Goal: Use online tool/utility: Use online tool/utility

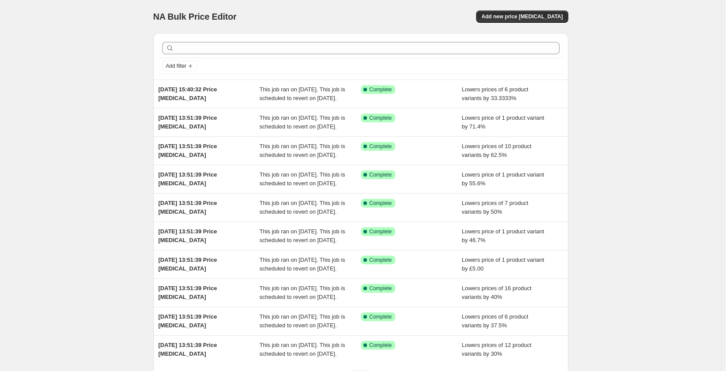
click at [619, 37] on div "NA Bulk Price Editor. This page is ready NA Bulk Price Editor Add new price cha…" at bounding box center [360, 225] width 721 height 450
click at [539, 11] on button "Add new price change job" at bounding box center [522, 16] width 92 height 12
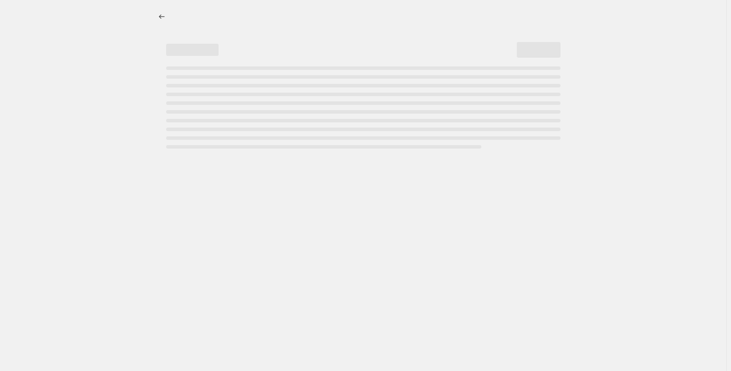
select select "percentage"
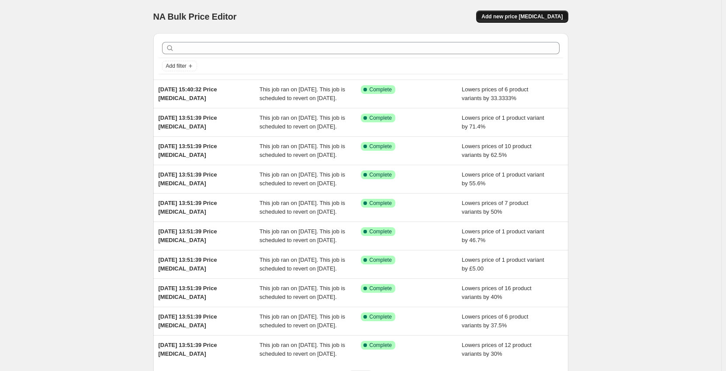
click at [519, 20] on span "Add new price [MEDICAL_DATA]" at bounding box center [522, 16] width 81 height 7
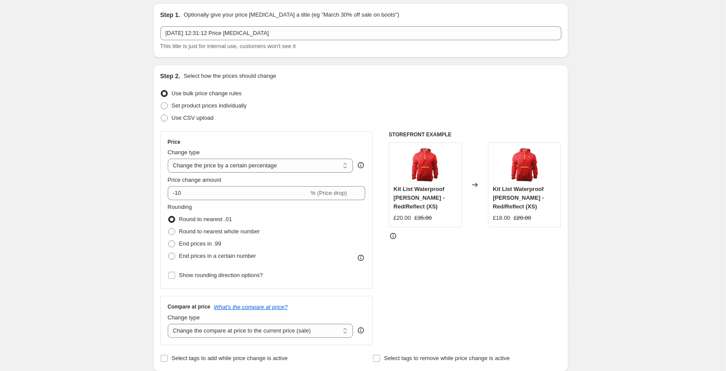
scroll to position [87, 0]
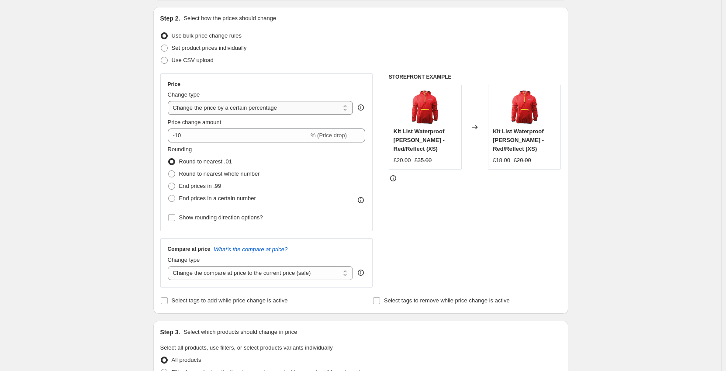
click at [270, 108] on select "Change the price to a certain amount Change the price by a certain amount Chang…" at bounding box center [261, 108] width 186 height 14
select select "by"
click at [170, 101] on select "Change the price to a certain amount Change the price by a certain amount Chang…" at bounding box center [261, 108] width 186 height 14
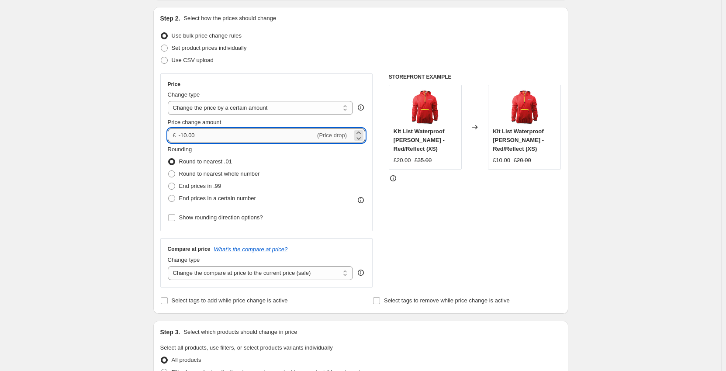
click at [204, 135] on input "-10.00" at bounding box center [247, 135] width 137 height 14
drag, startPoint x: 198, startPoint y: 134, endPoint x: 179, endPoint y: 135, distance: 19.7
click at [179, 135] on div "£ -10.00 (Price drop)" at bounding box center [267, 135] width 198 height 14
click at [190, 137] on input "-10.00" at bounding box center [247, 135] width 137 height 14
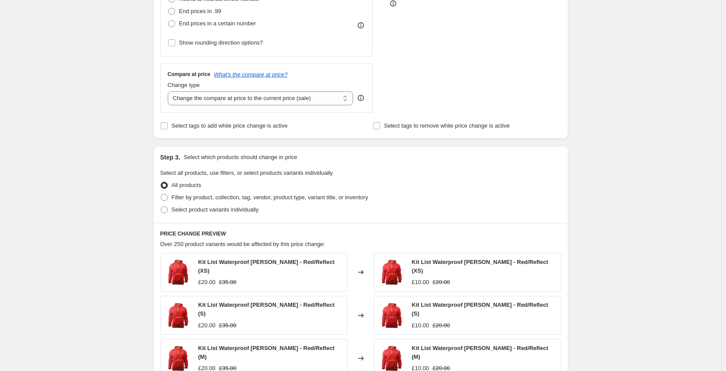
scroll to position [306, 0]
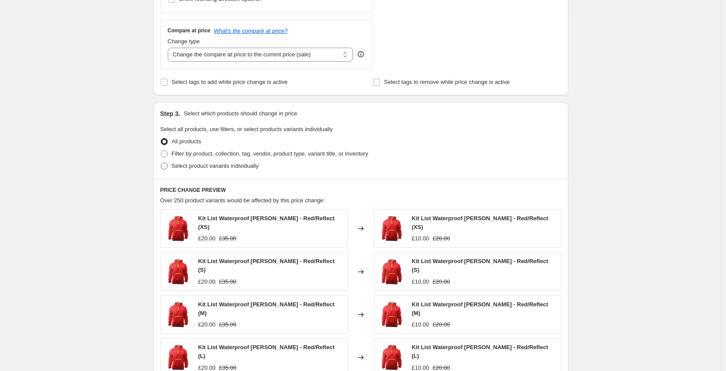
type input "-15.00"
click at [163, 168] on span at bounding box center [164, 166] width 7 height 7
click at [161, 163] on input "Select product variants individually" at bounding box center [161, 163] width 0 height 0
radio input "true"
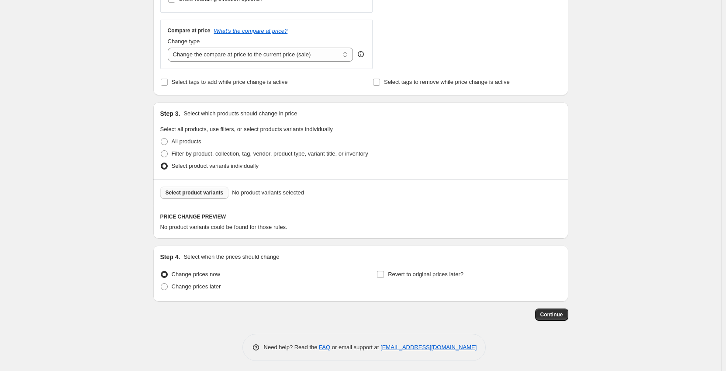
click at [183, 197] on button "Select product variants" at bounding box center [194, 193] width 69 height 12
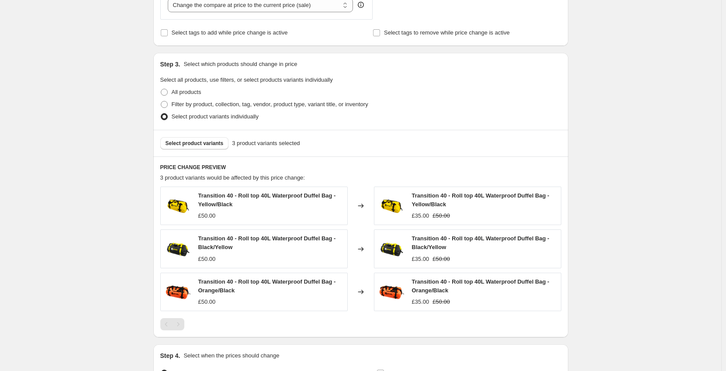
scroll to position [437, 0]
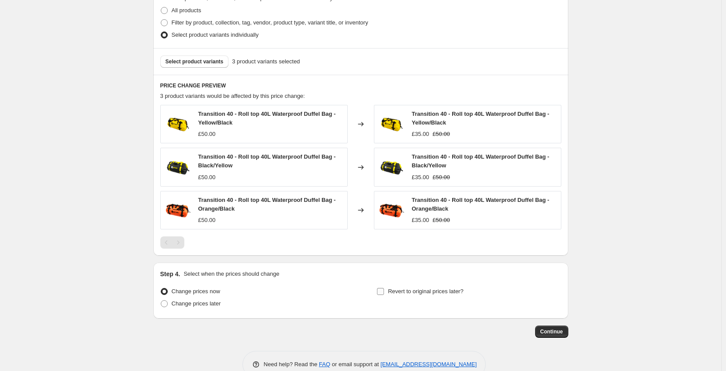
click at [382, 294] on input "Revert to original prices later?" at bounding box center [380, 291] width 7 height 7
checkbox input "true"
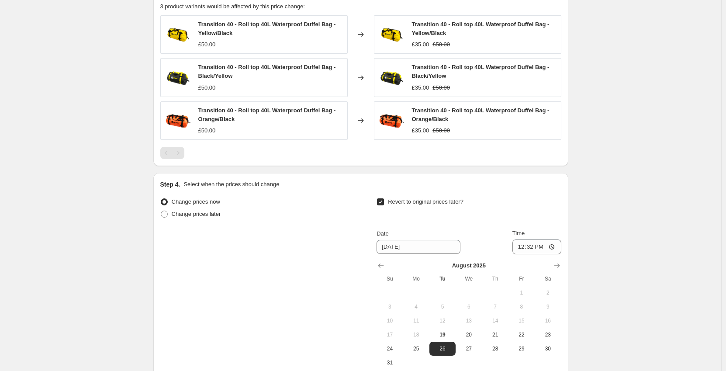
scroll to position [612, 0]
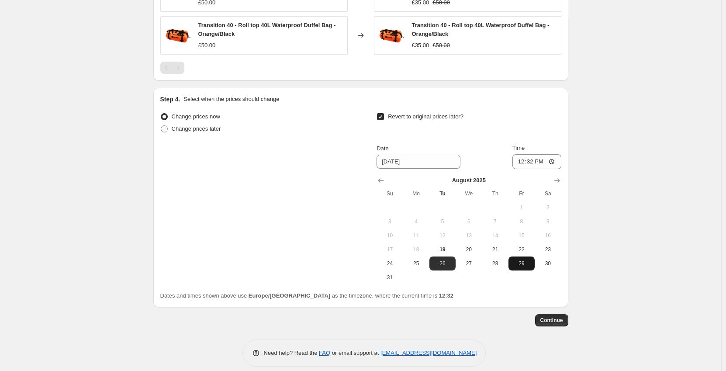
click at [525, 263] on span "29" at bounding box center [521, 263] width 19 height 7
type input "[DATE]"
click at [537, 161] on input "12:32" at bounding box center [537, 161] width 49 height 15
type input "23:59"
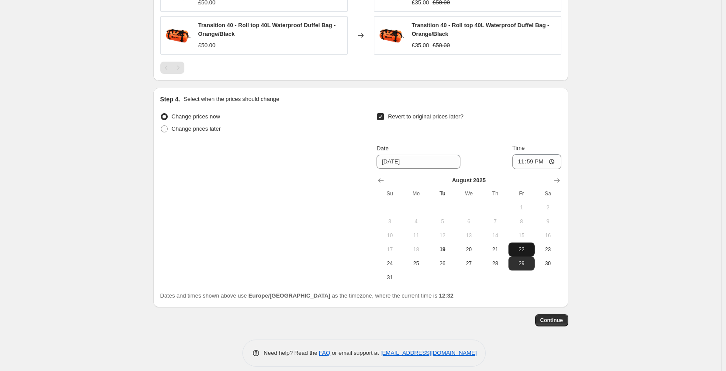
click at [524, 250] on span "22" at bounding box center [521, 249] width 19 height 7
type input "[DATE]"
click at [555, 323] on span "Continue" at bounding box center [551, 320] width 23 height 7
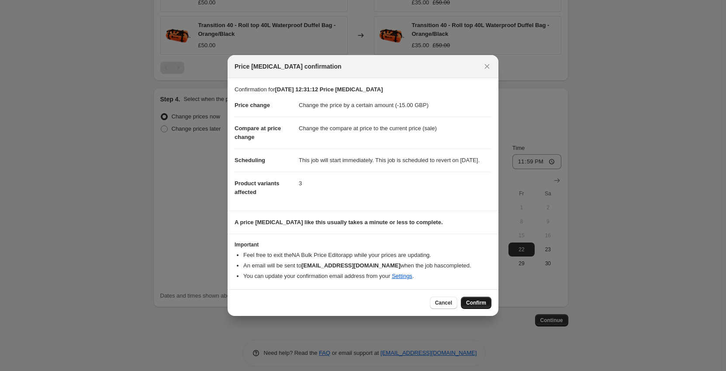
click at [485, 306] on span "Confirm" at bounding box center [476, 302] width 20 height 7
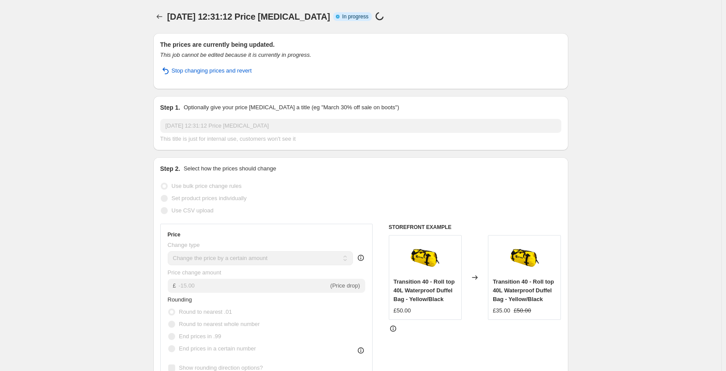
select select "by"
